Goal: Information Seeking & Learning: Learn about a topic

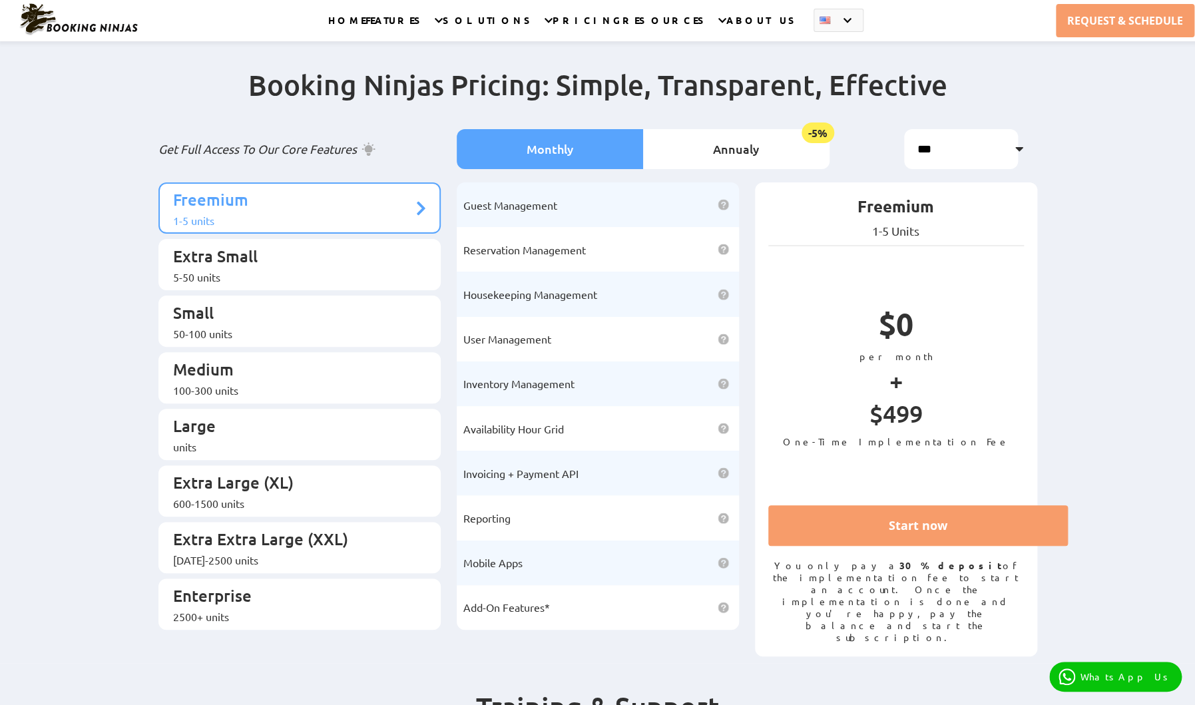
click at [588, 25] on link "PRICING" at bounding box center [587, 27] width 70 height 27
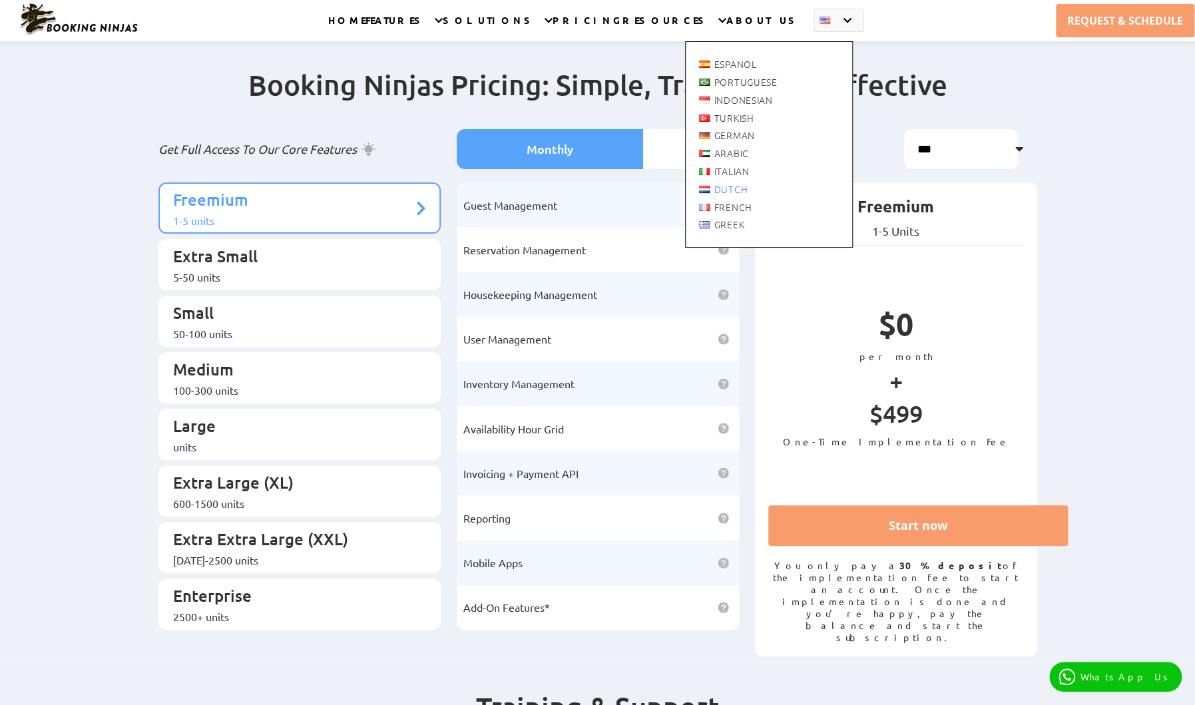
click at [848, 196] on li "Dutch" at bounding box center [781, 189] width 193 height 18
click at [748, 188] on link "Dutch" at bounding box center [723, 189] width 49 height 15
